Goal: Information Seeking & Learning: Learn about a topic

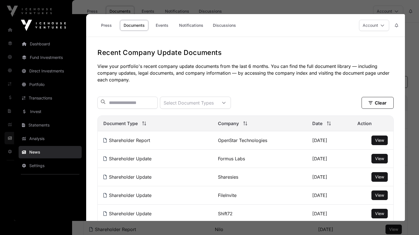
click at [407, 24] on div at bounding box center [209, 117] width 419 height 235
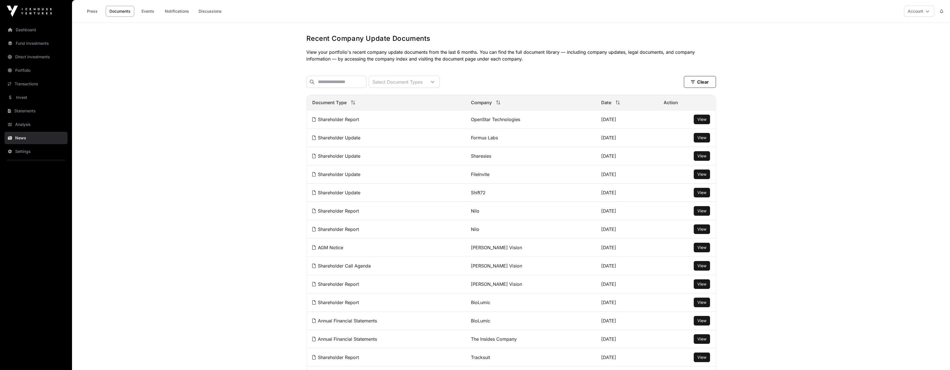
click at [22, 127] on link "Analysis" at bounding box center [36, 124] width 63 height 12
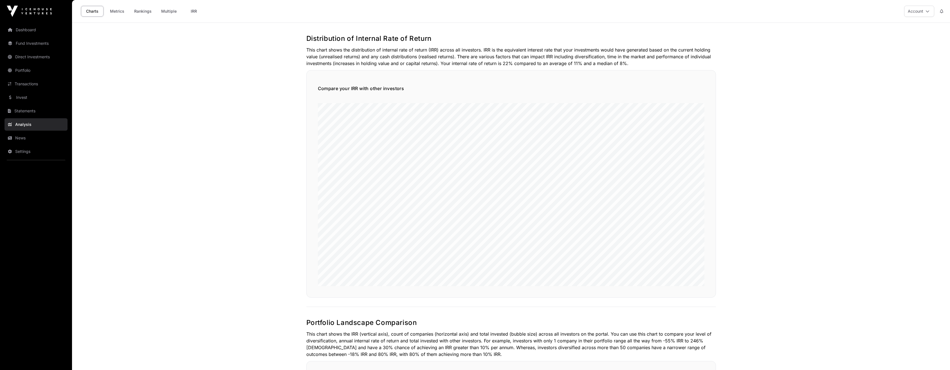
click at [24, 101] on link "Invest" at bounding box center [36, 97] width 63 height 12
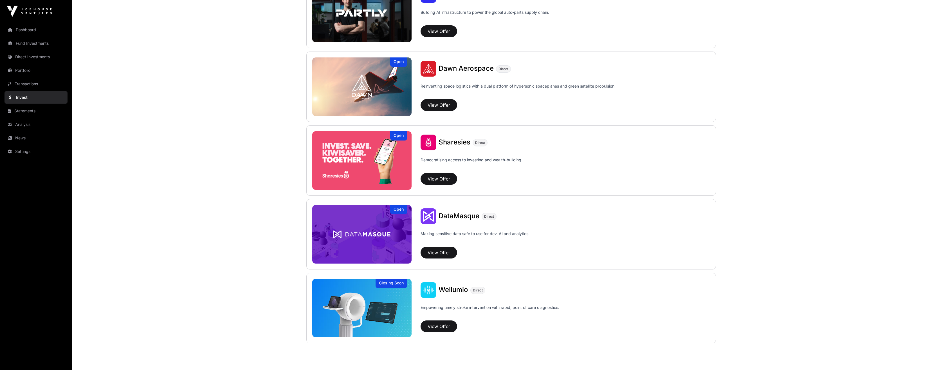
scroll to position [631, 0]
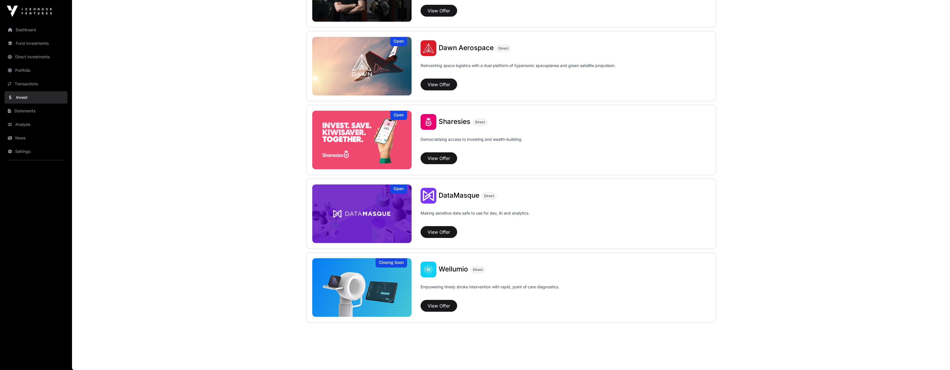
click at [17, 135] on link "News" at bounding box center [36, 138] width 63 height 12
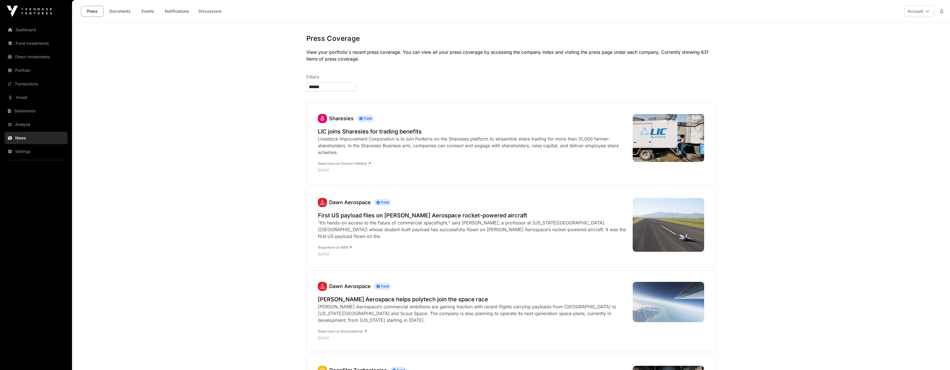
type input "*******"
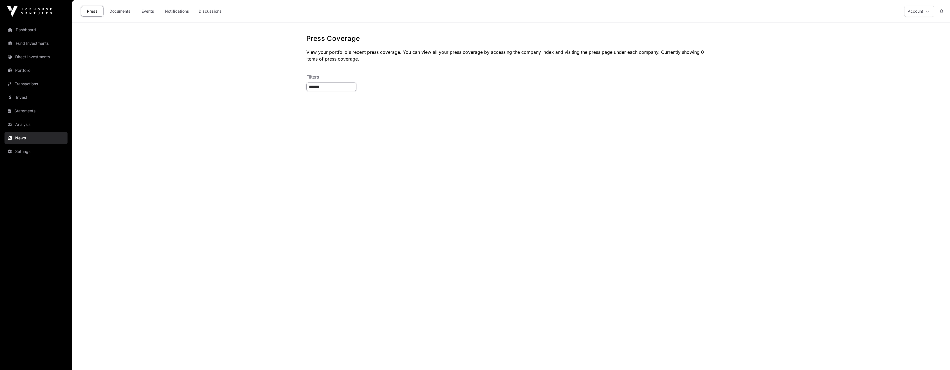
click at [326, 86] on input "******" at bounding box center [331, 86] width 50 height 9
type input "*******"
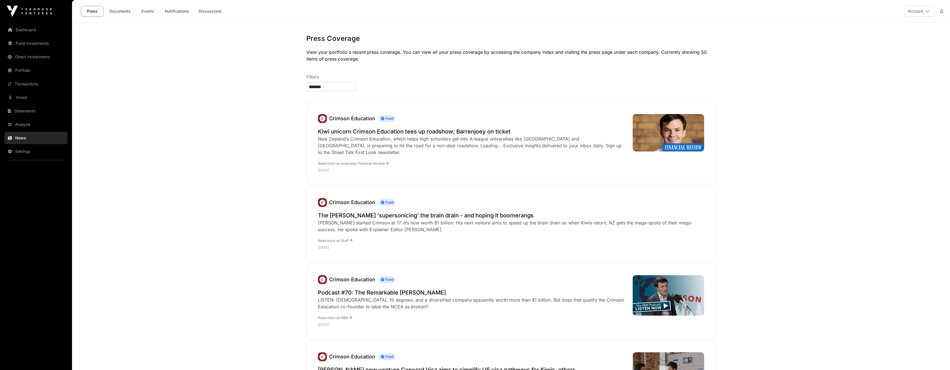
click at [123, 9] on link "Documents" at bounding box center [120, 11] width 28 height 11
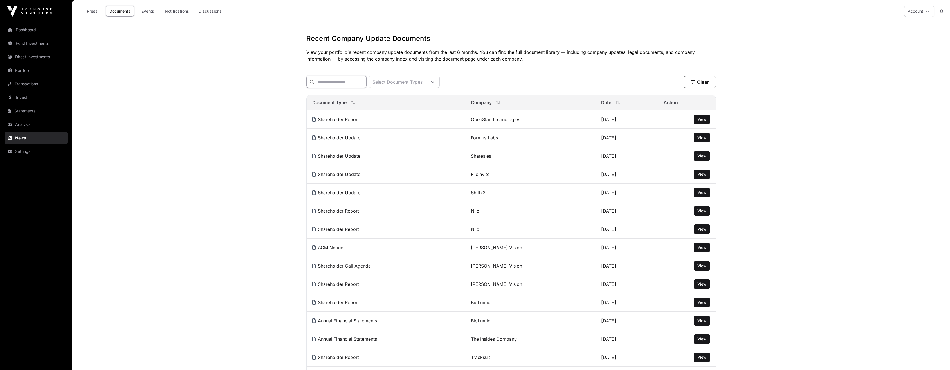
click at [352, 81] on input "text" at bounding box center [336, 82] width 60 height 12
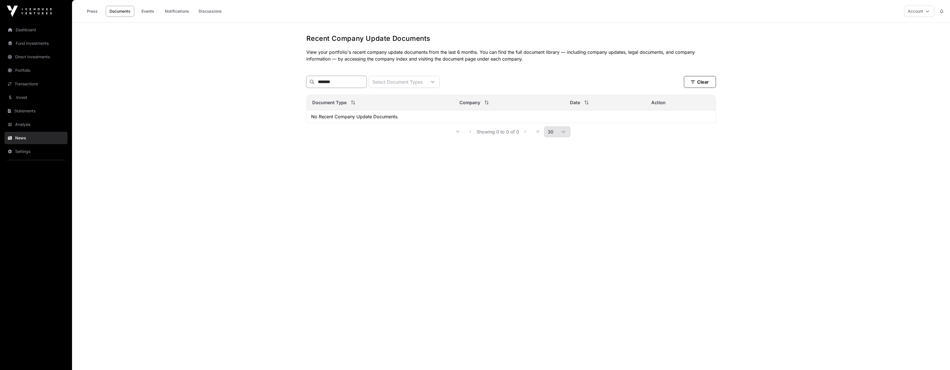
type input "*******"
click at [33, 69] on link "Portfolio" at bounding box center [36, 70] width 63 height 12
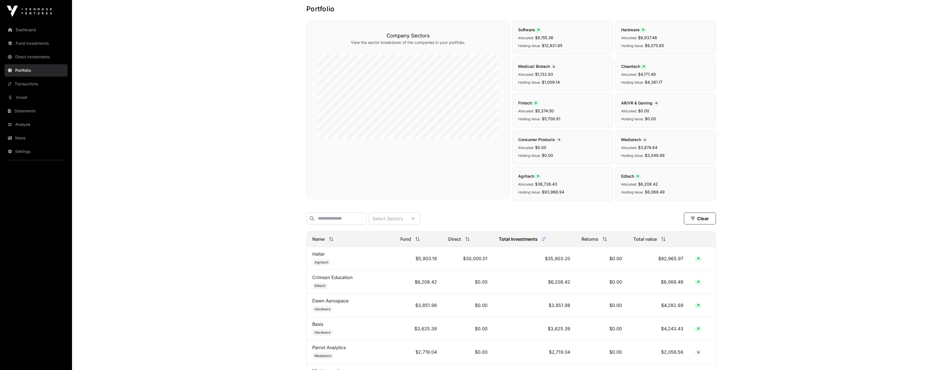
scroll to position [113, 0]
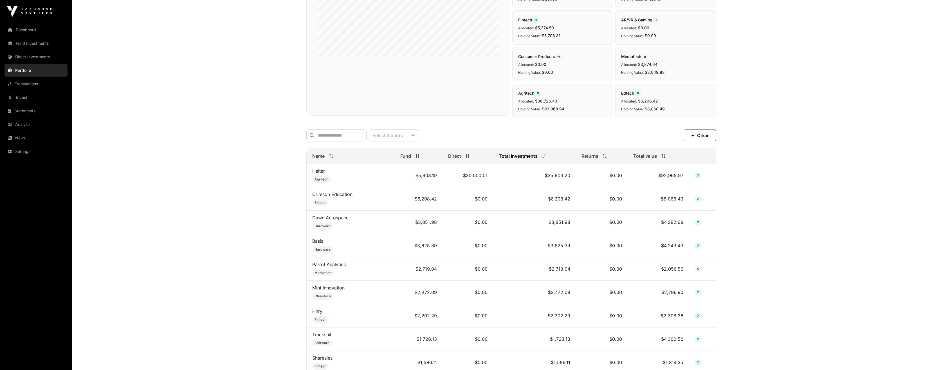
click at [338, 197] on link "Crimson Education" at bounding box center [332, 194] width 40 height 6
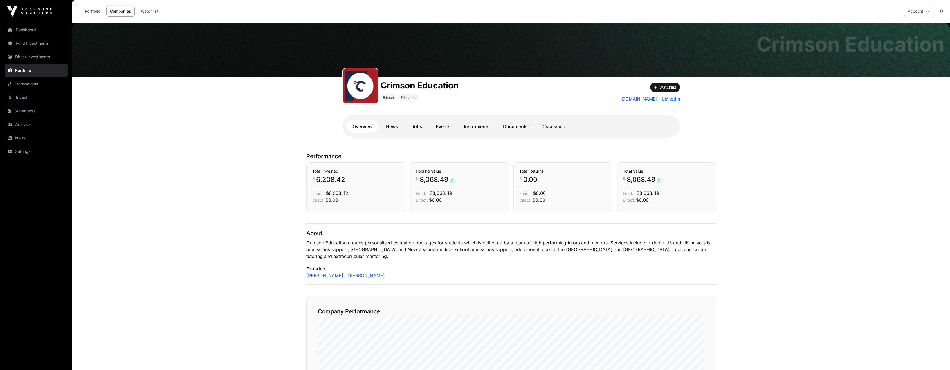
click at [418, 132] on link "Documents" at bounding box center [515, 127] width 36 height 14
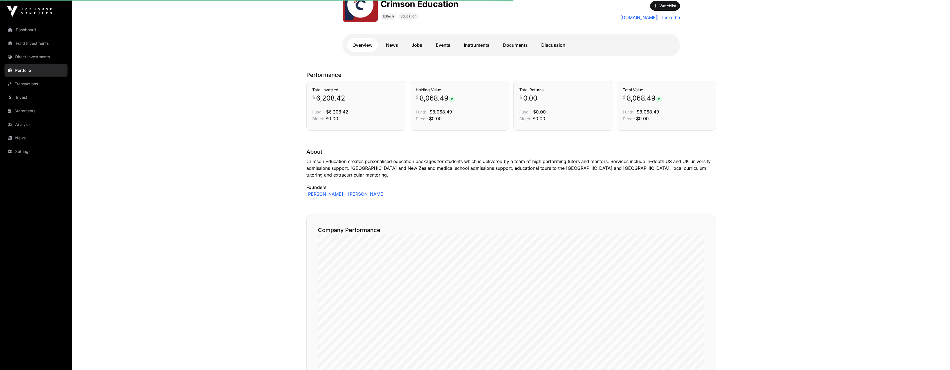
scroll to position [113, 0]
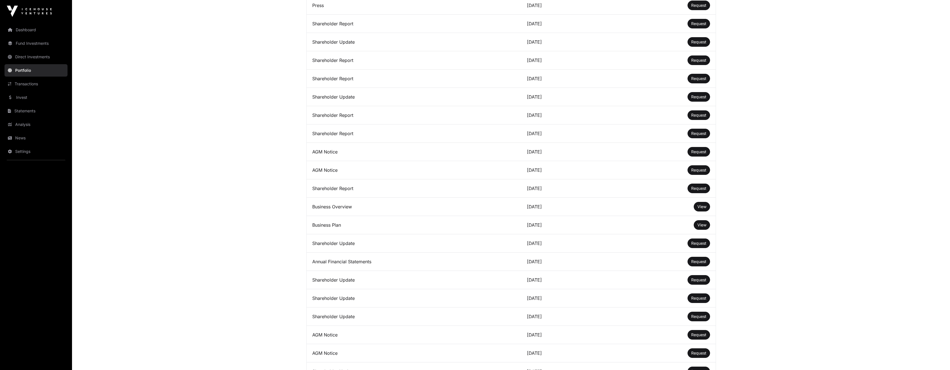
scroll to position [253, 0]
click at [330, 210] on td "Business Overview" at bounding box center [414, 206] width 215 height 18
click at [418, 208] on span "View" at bounding box center [701, 206] width 9 height 5
click at [418, 226] on span "View" at bounding box center [701, 224] width 9 height 5
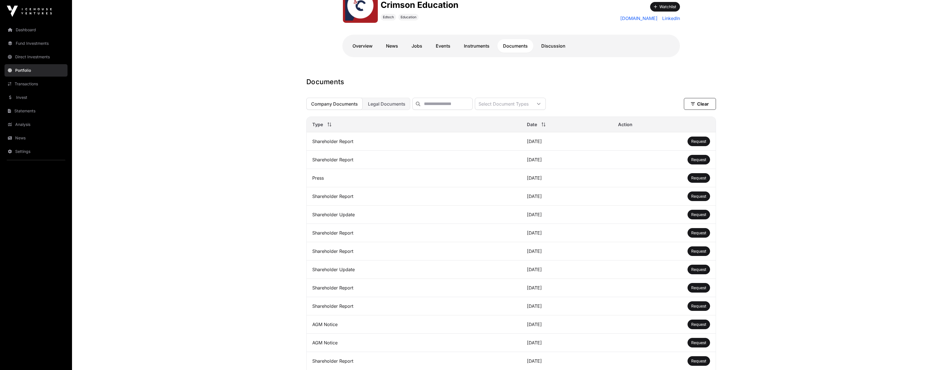
scroll to position [0, 0]
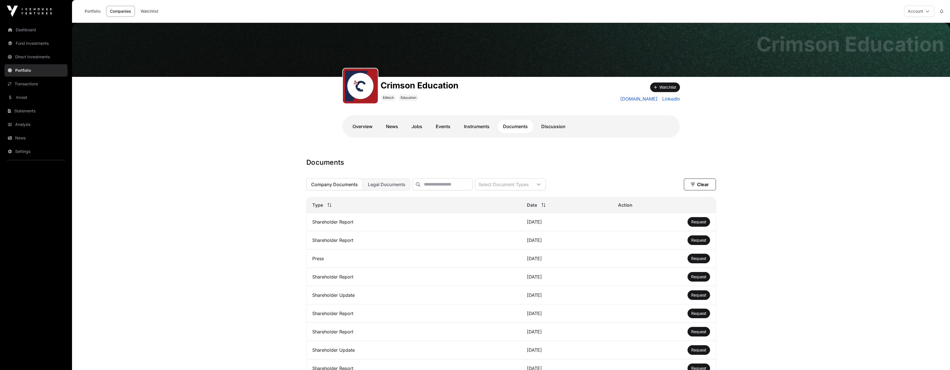
click at [418, 224] on span "Request" at bounding box center [698, 221] width 15 height 5
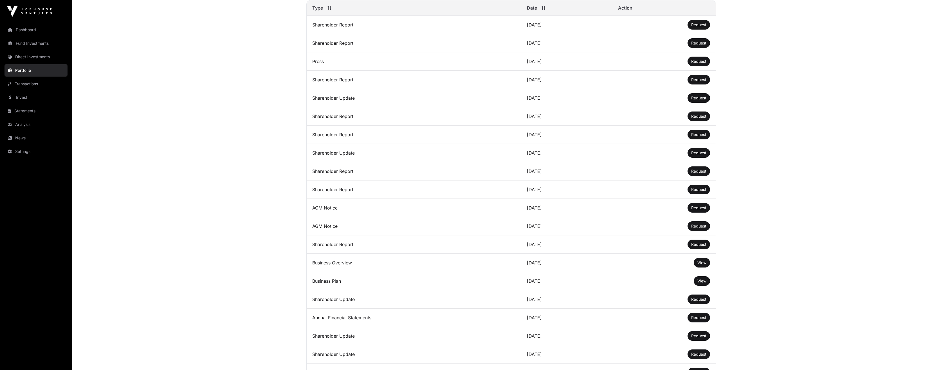
scroll to position [169, 0]
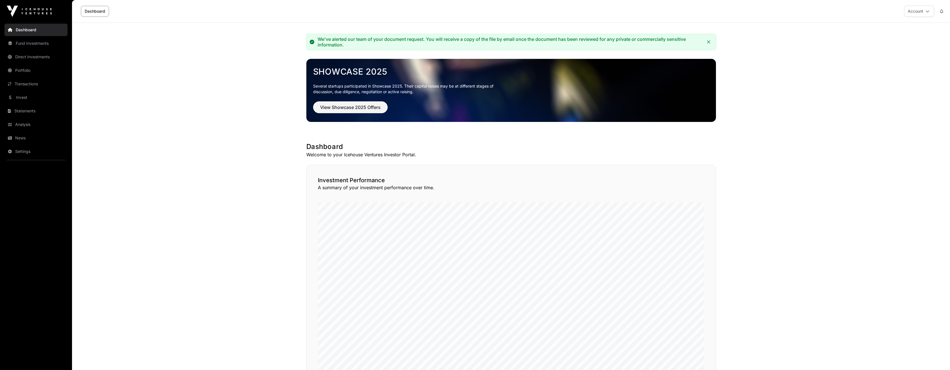
click at [22, 68] on link "Portfolio" at bounding box center [36, 70] width 63 height 12
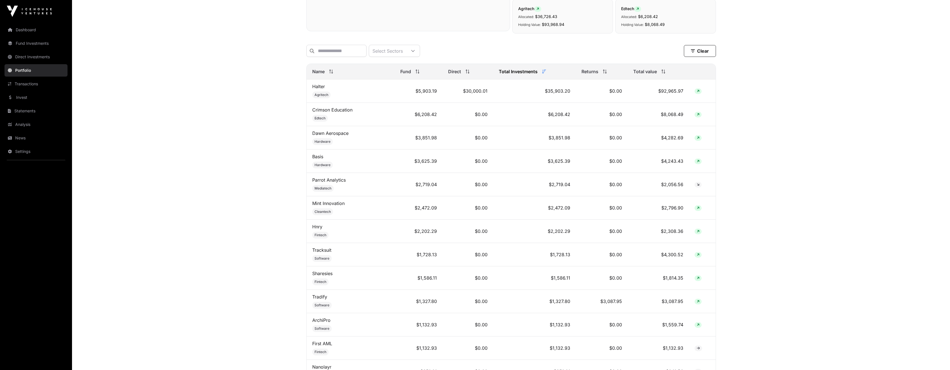
scroll to position [281, 0]
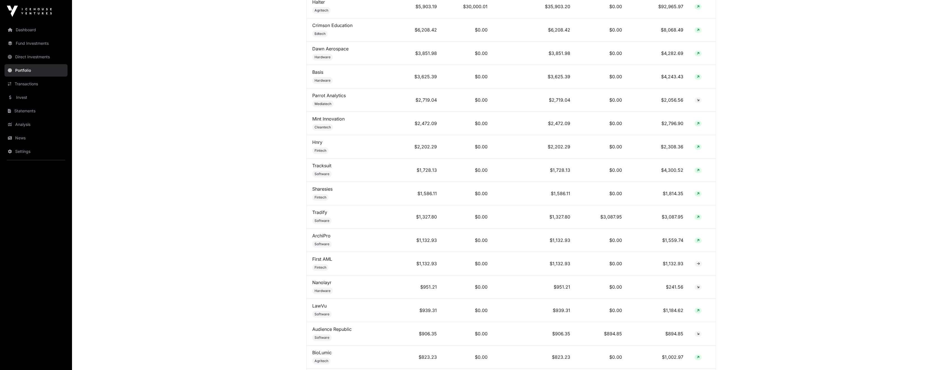
click at [320, 191] on link "Sharesies" at bounding box center [322, 189] width 20 height 6
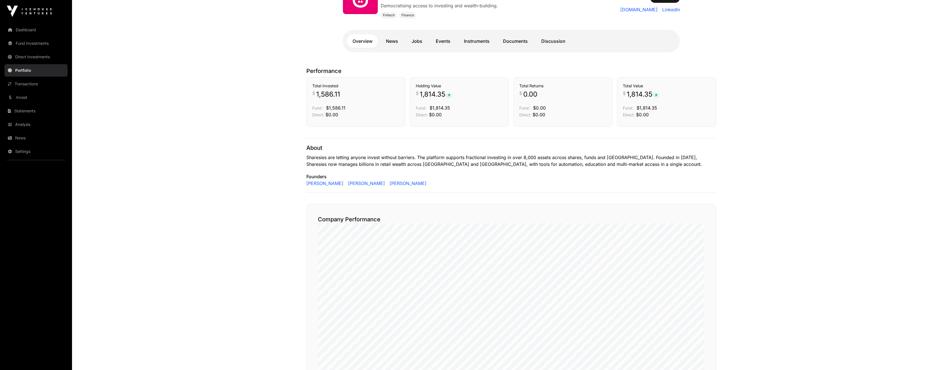
scroll to position [28, 0]
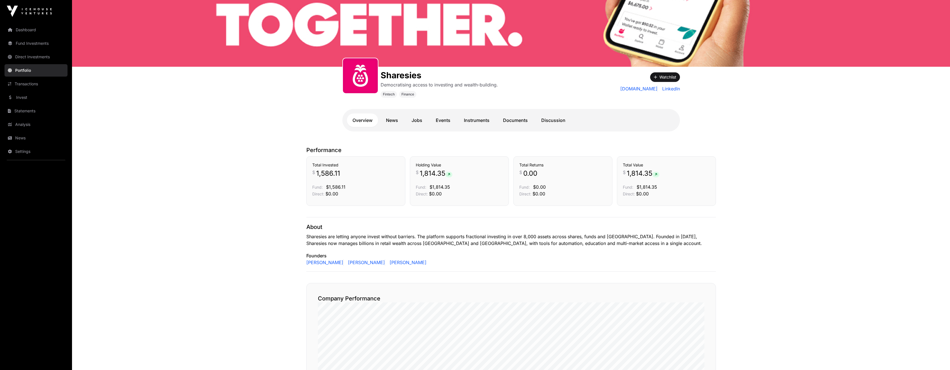
click at [498, 118] on link "Documents" at bounding box center [515, 120] width 36 height 14
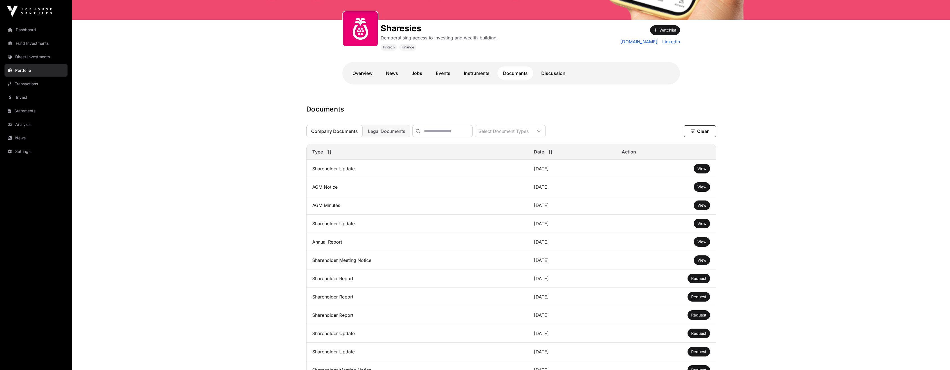
scroll to position [84, 0]
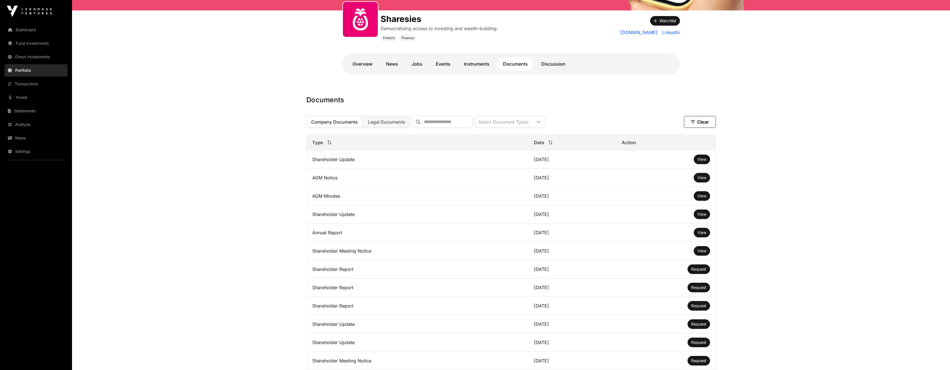
click at [702, 235] on span "View" at bounding box center [701, 232] width 9 height 5
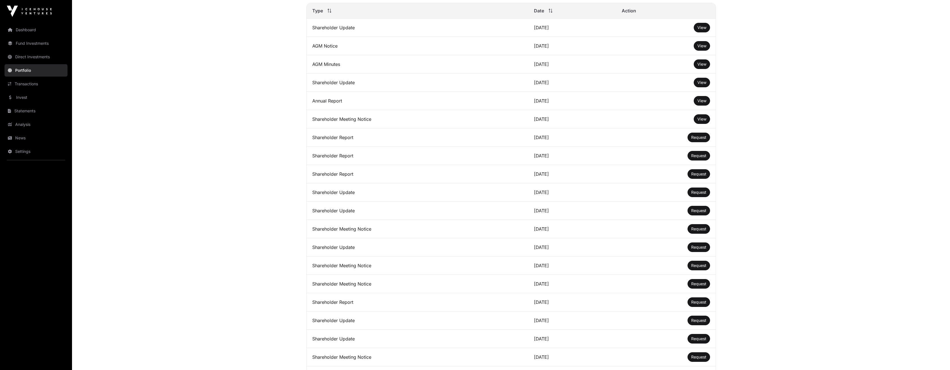
scroll to position [225, 0]
